Goal: Check status: Check status

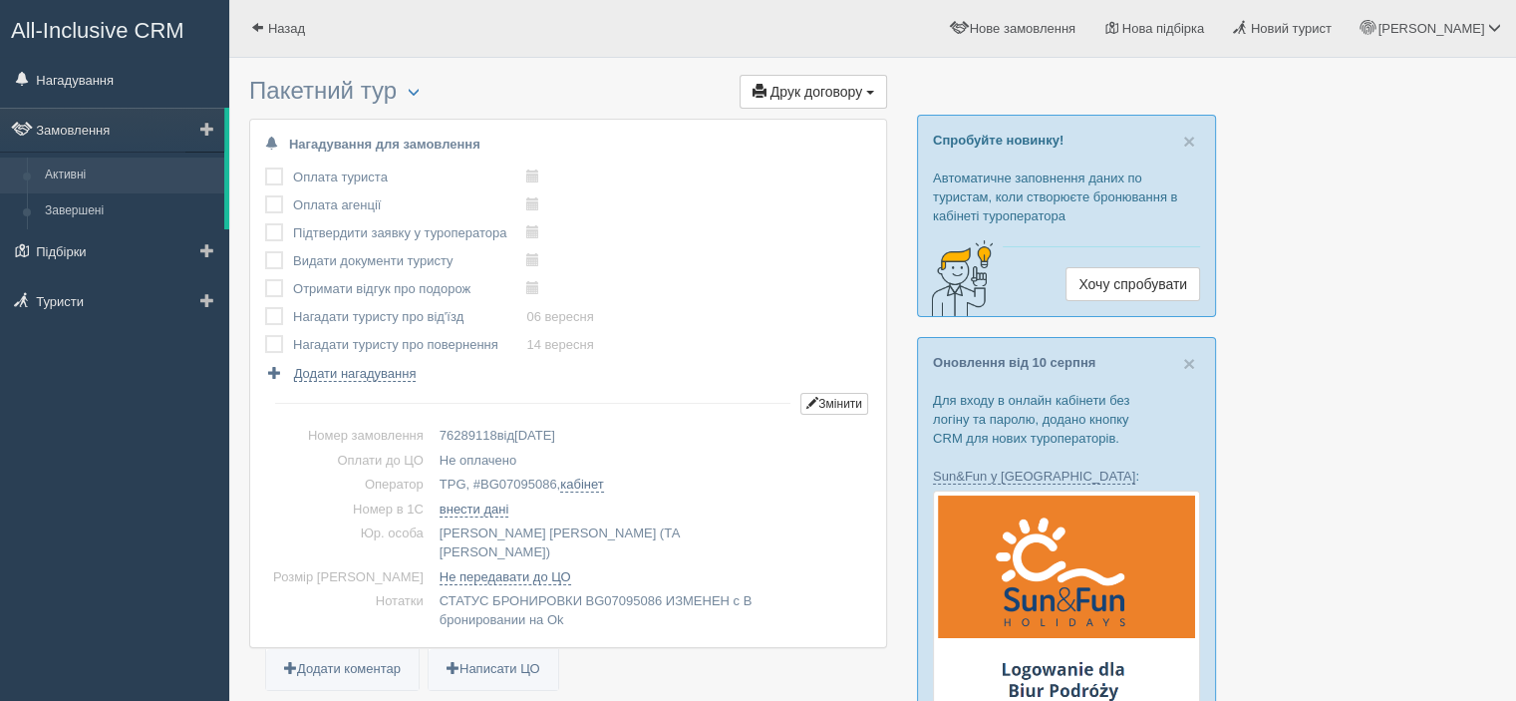
click at [79, 174] on link "Активні" at bounding box center [130, 175] width 188 height 36
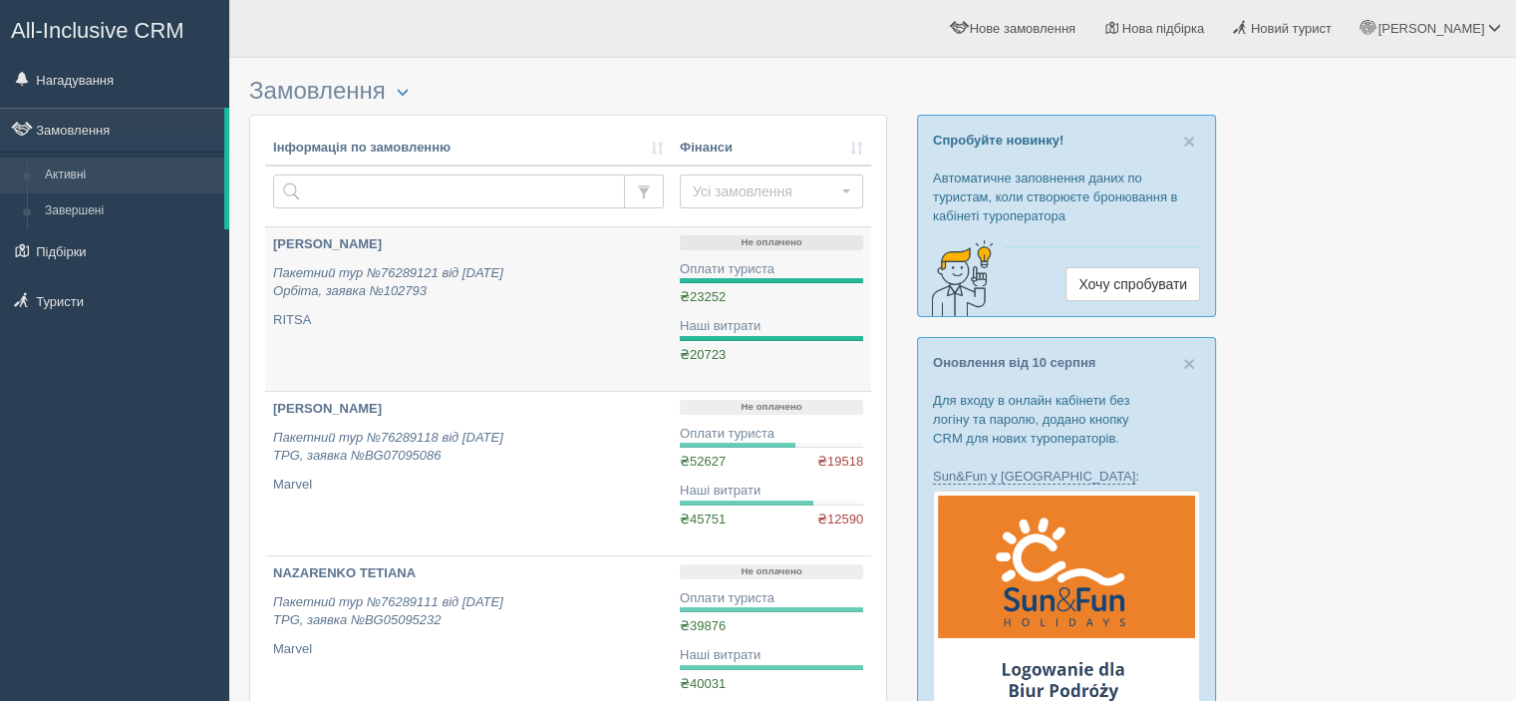
click at [741, 314] on div "Не оплачено Оплати туриста ₴23252 ₴0,00 Наші витрати ₴20723 ₴0,00" at bounding box center [771, 299] width 183 height 129
click at [596, 323] on p "RITSA" at bounding box center [468, 320] width 391 height 19
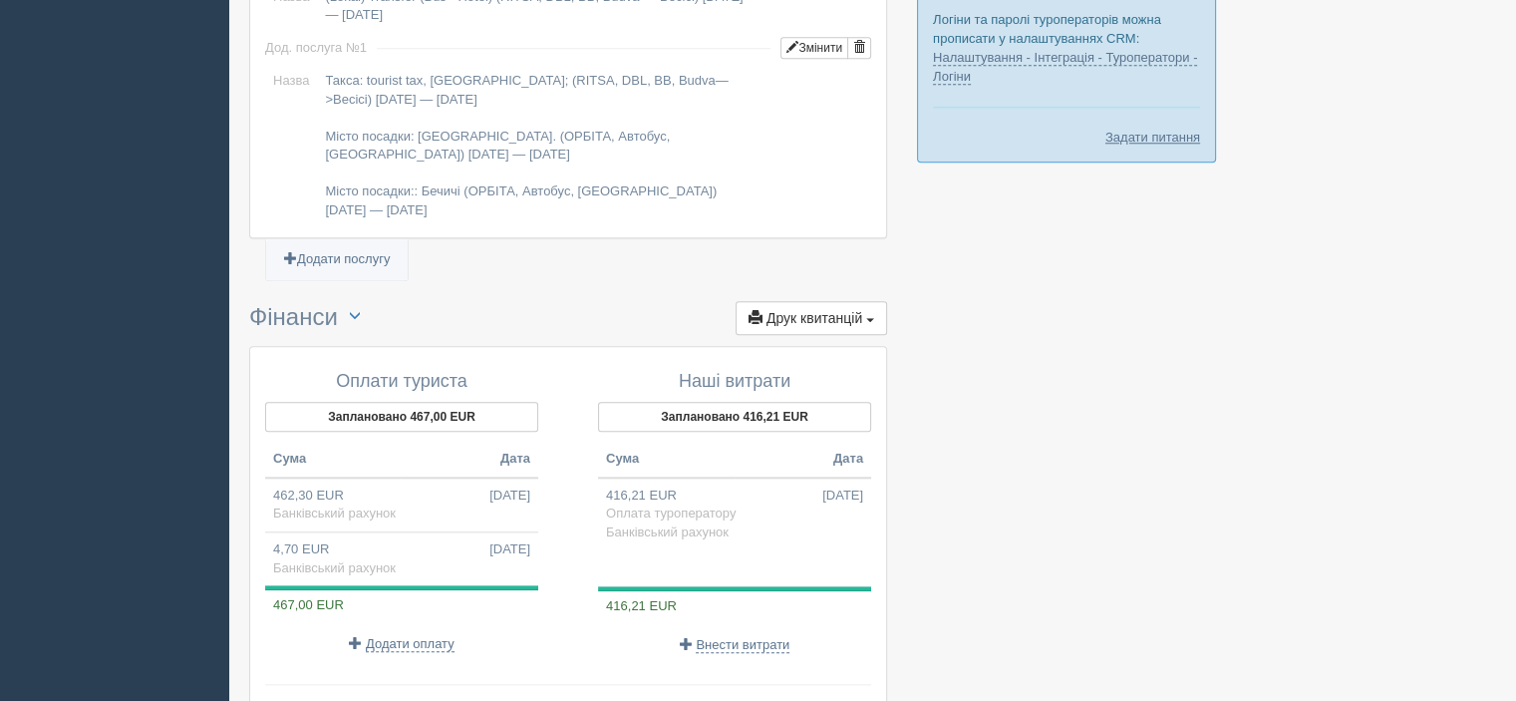
scroll to position [2051, 0]
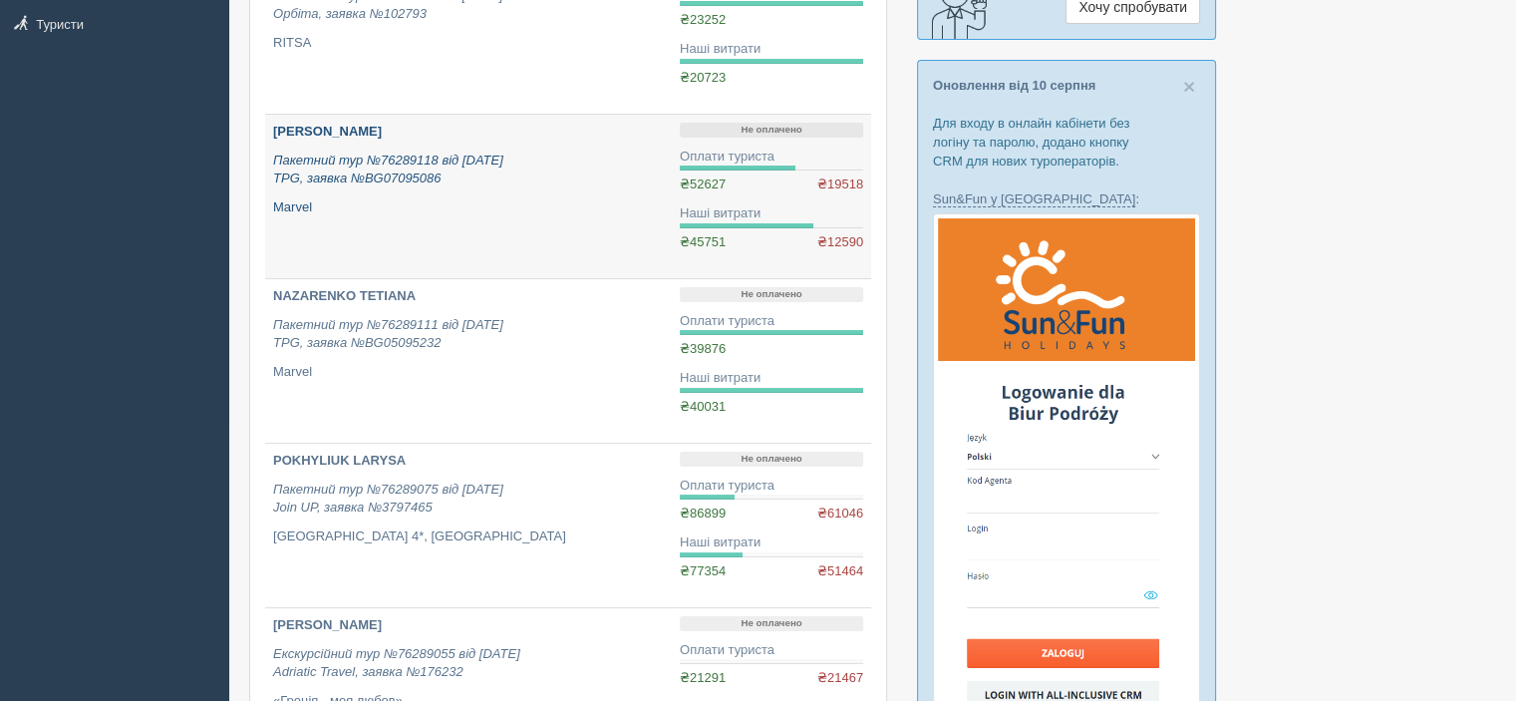
scroll to position [399, 0]
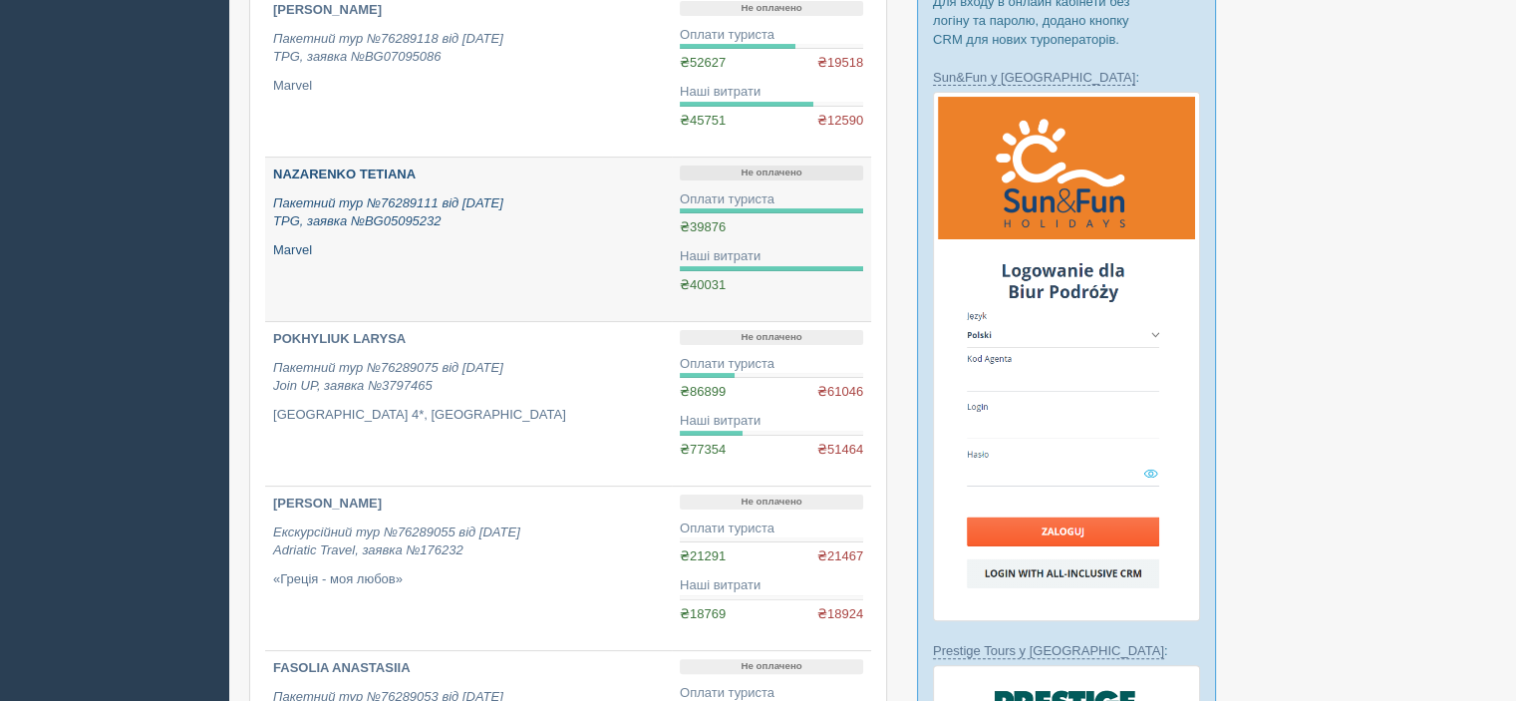
click at [339, 180] on b "NAZARENKO TETIANA" at bounding box center [344, 173] width 143 height 15
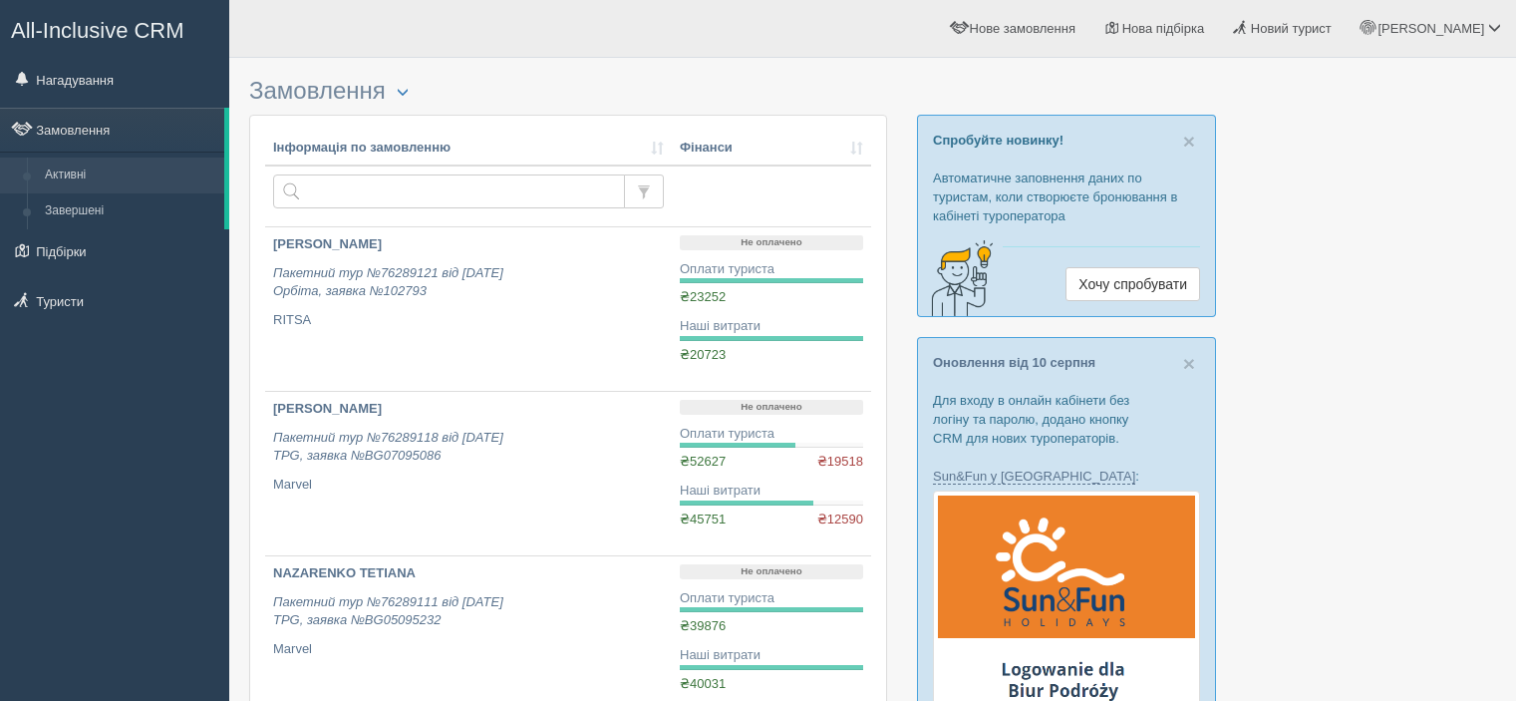
scroll to position [399, 0]
